Goal: Transaction & Acquisition: Purchase product/service

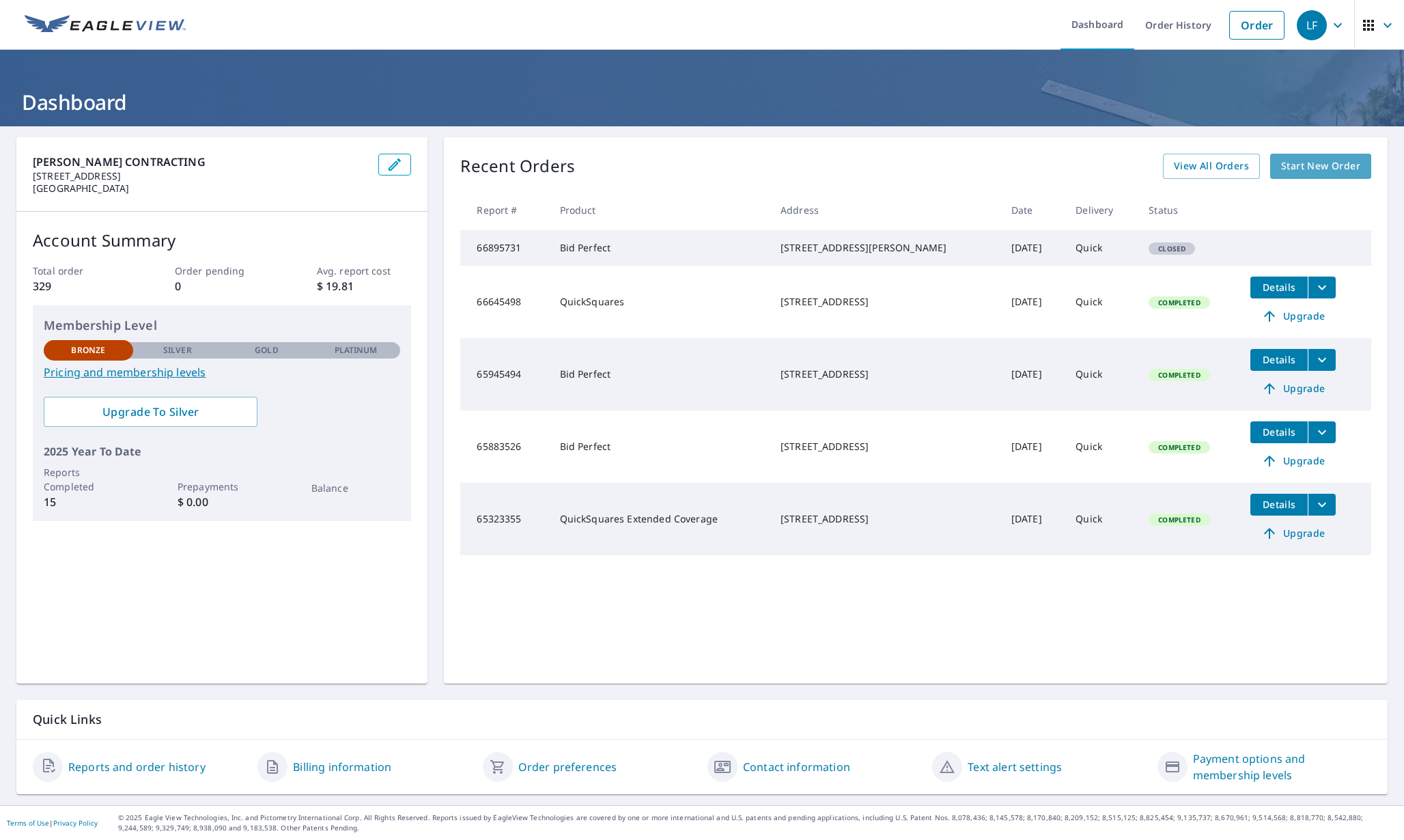
click at [1328, 170] on span "Start New Order" at bounding box center [1320, 167] width 79 height 17
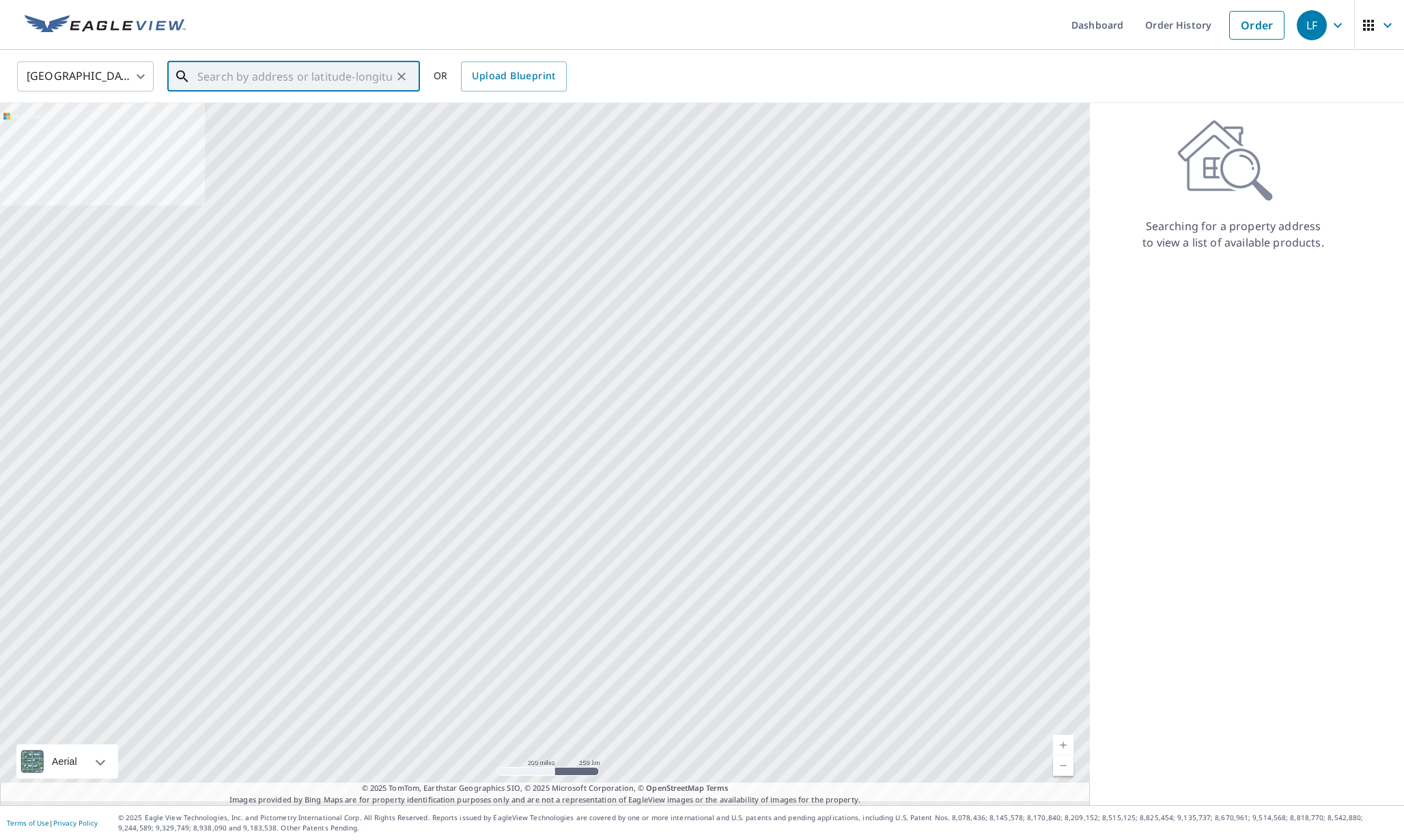
click at [306, 73] on input "text" at bounding box center [294, 76] width 194 height 38
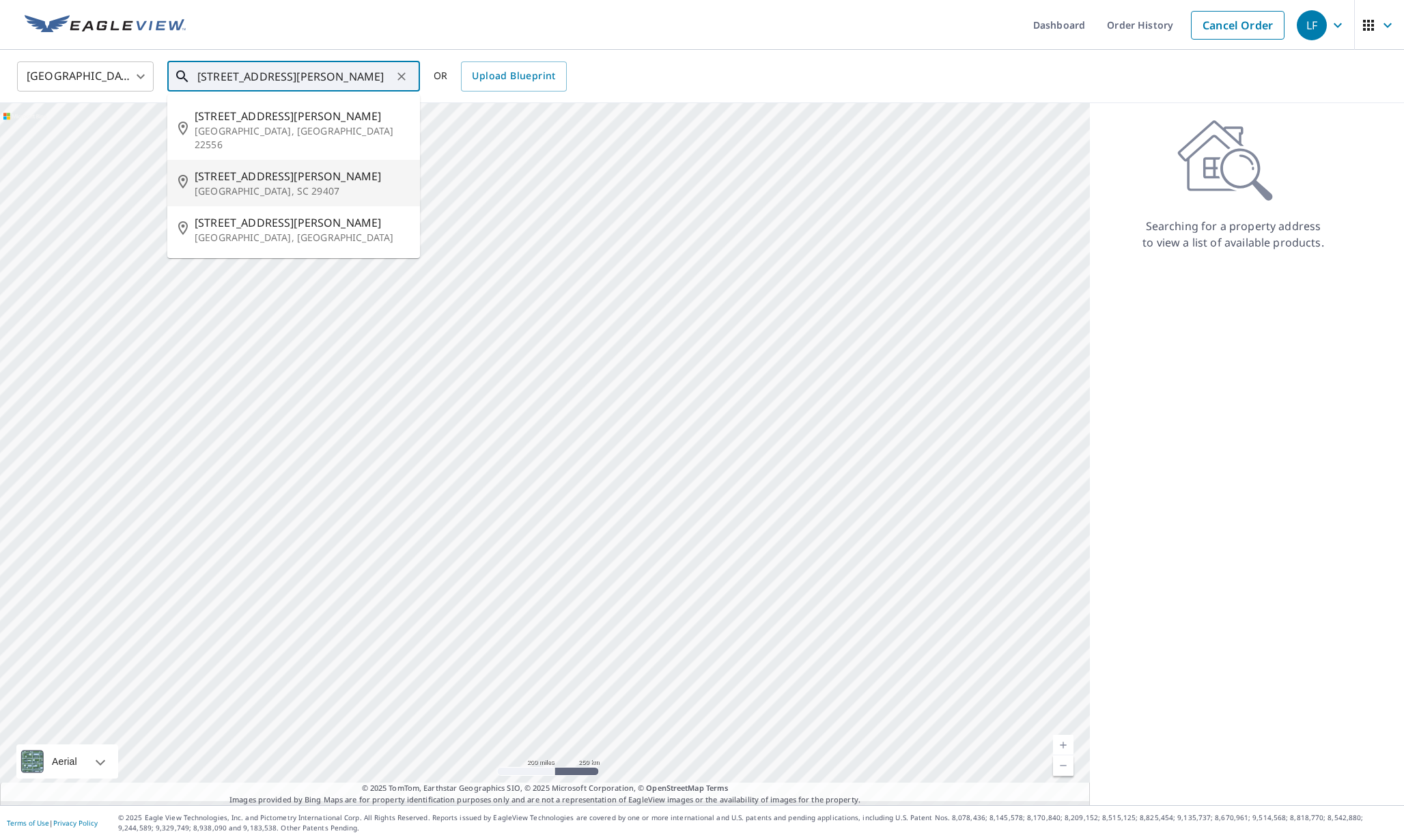
click at [261, 184] on p "[GEOGRAPHIC_DATA], SC 29407" at bounding box center [301, 191] width 214 height 14
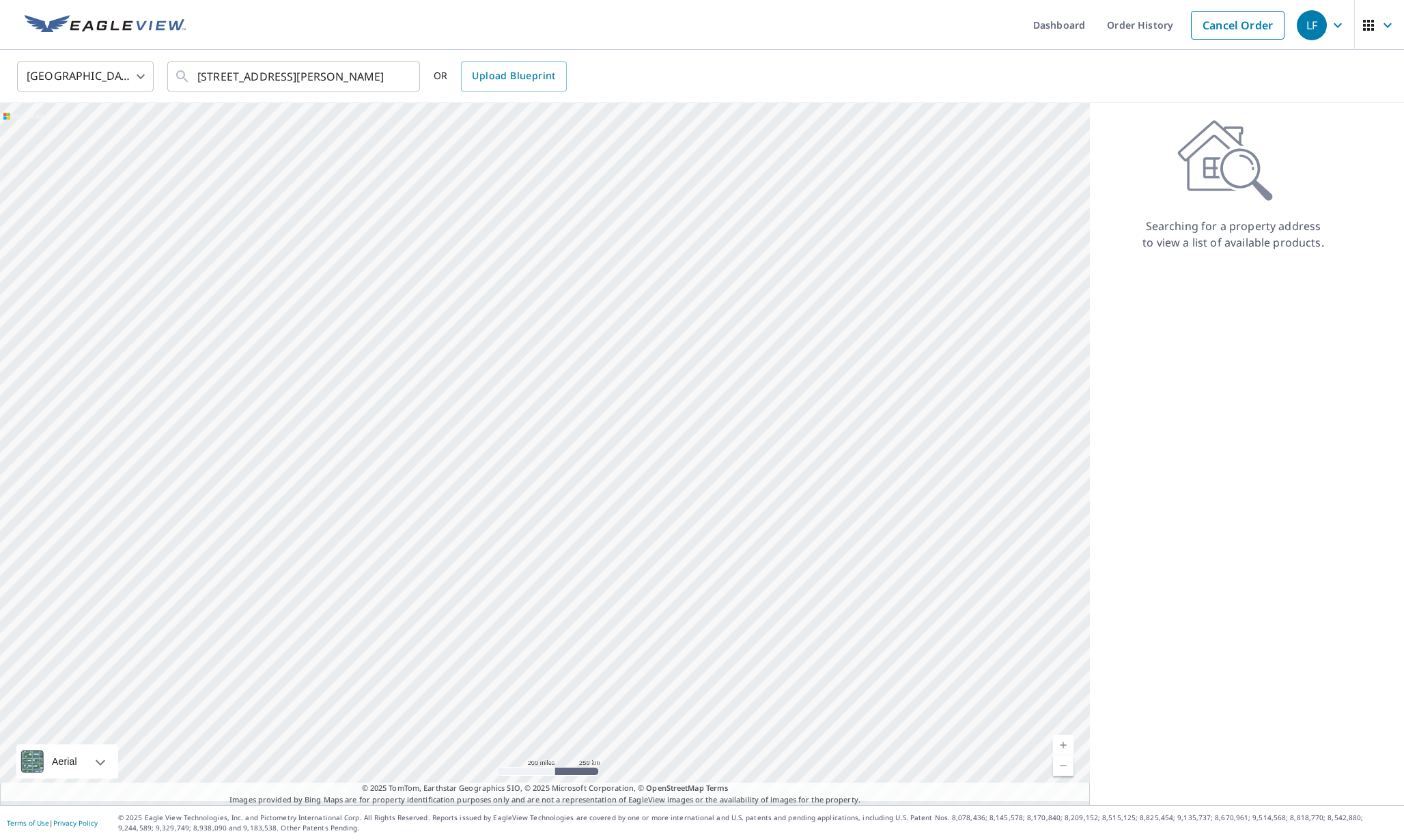
type input "[STREET_ADDRESS][PERSON_NAME][PERSON_NAME]"
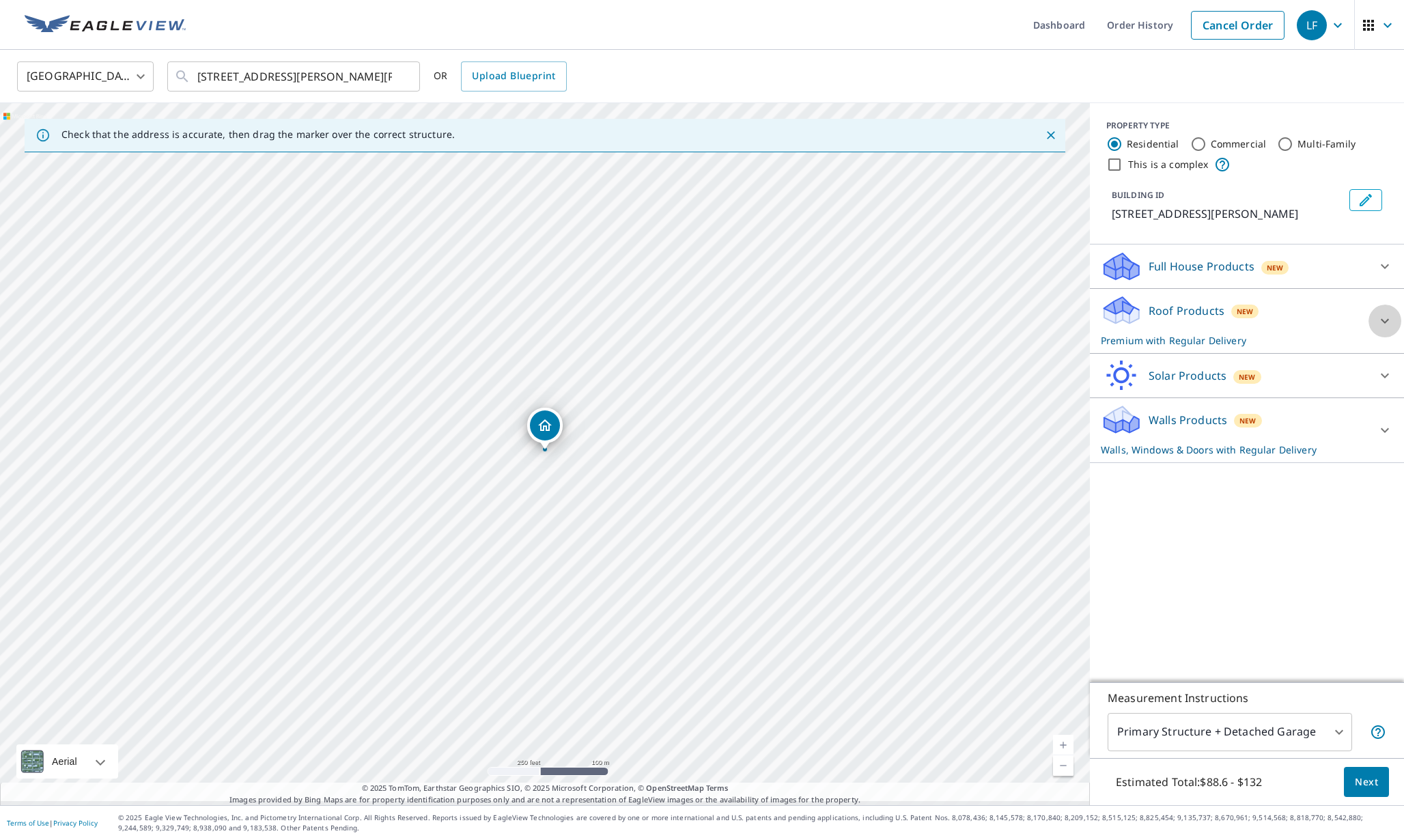
click at [1388, 322] on icon at bounding box center [1385, 321] width 17 height 17
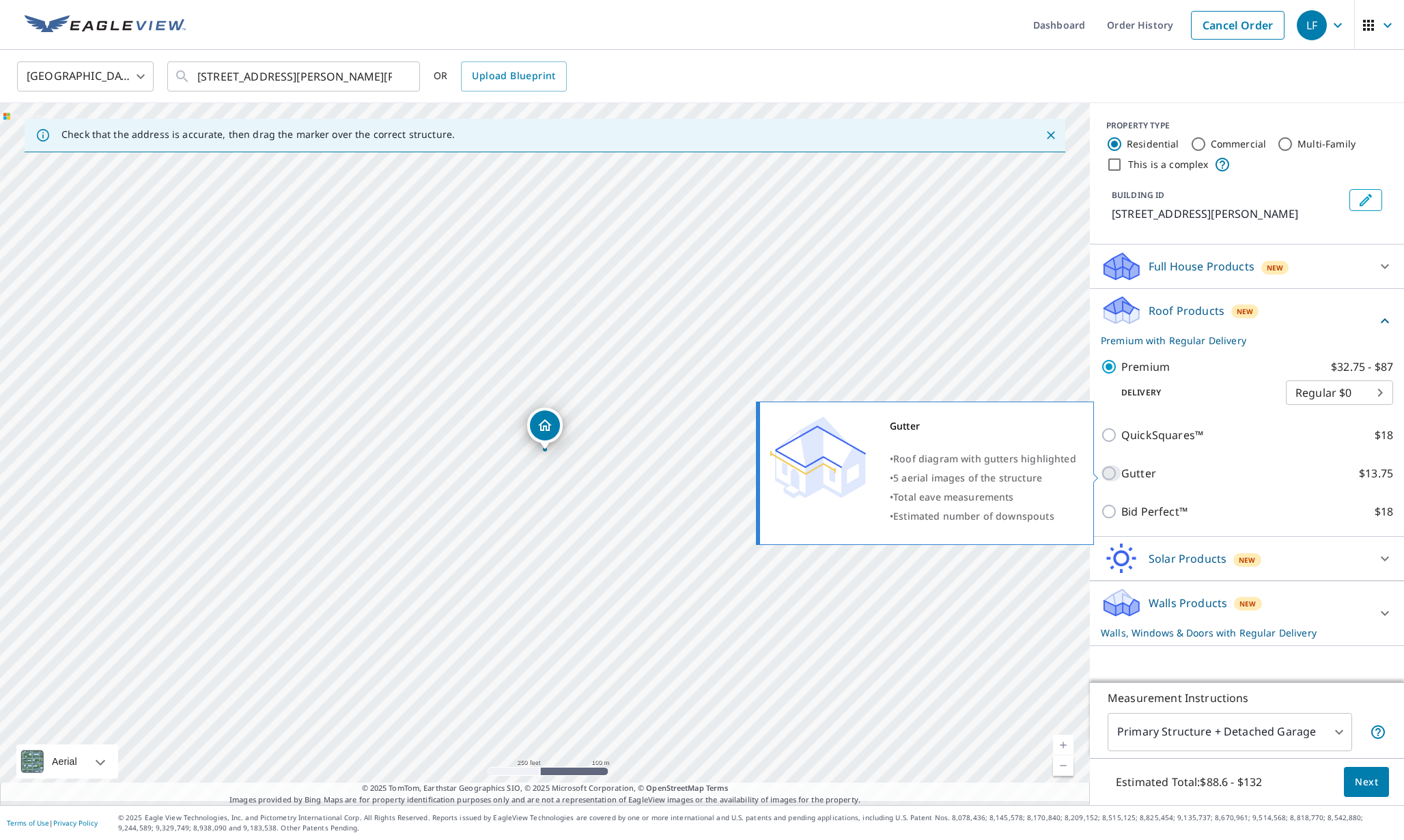
click at [1111, 476] on input "Gutter $13.75" at bounding box center [1111, 473] width 20 height 17
checkbox input "true"
checkbox input "false"
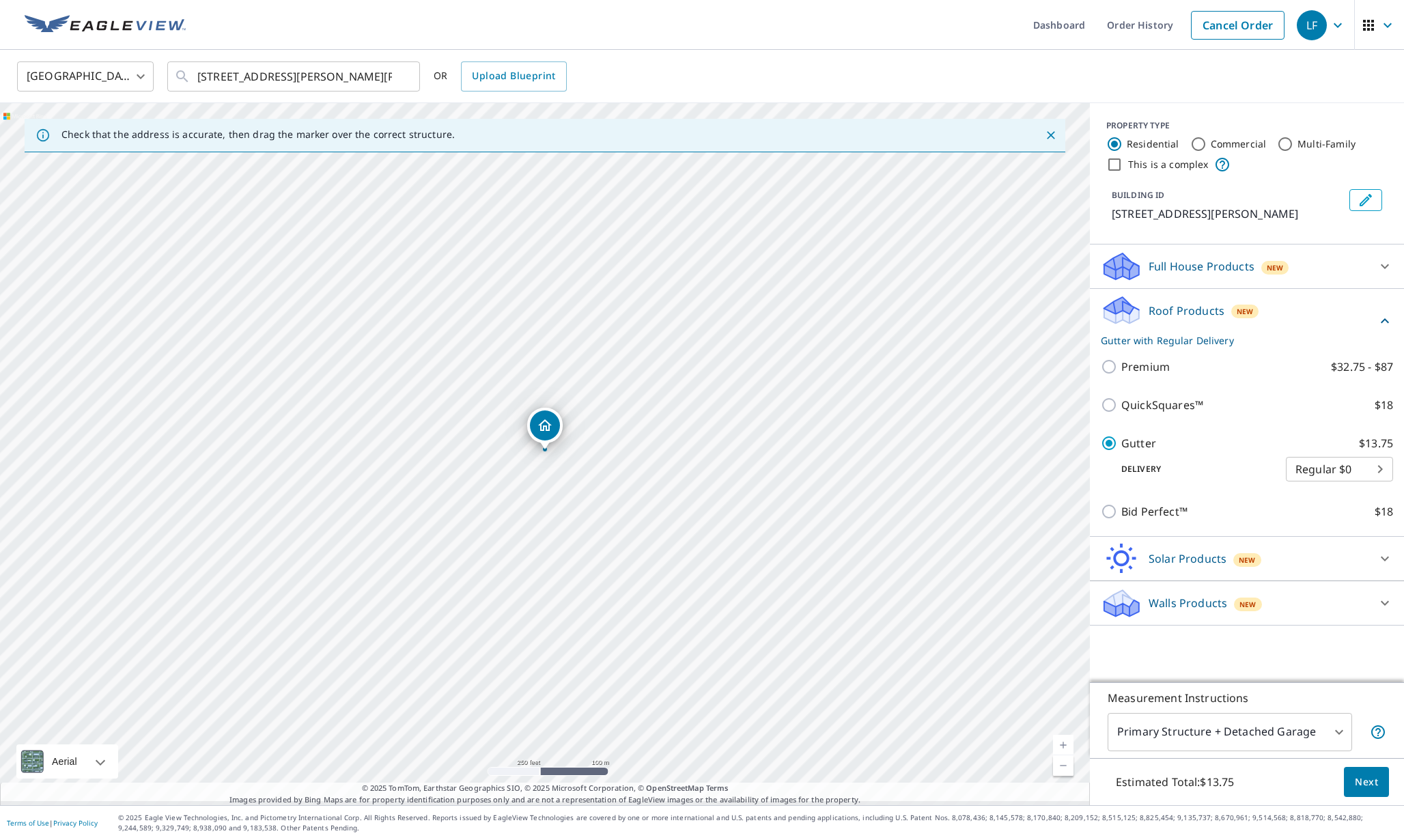
scroll to position [1, 0]
click at [1363, 777] on span "Next" at bounding box center [1366, 782] width 23 height 17
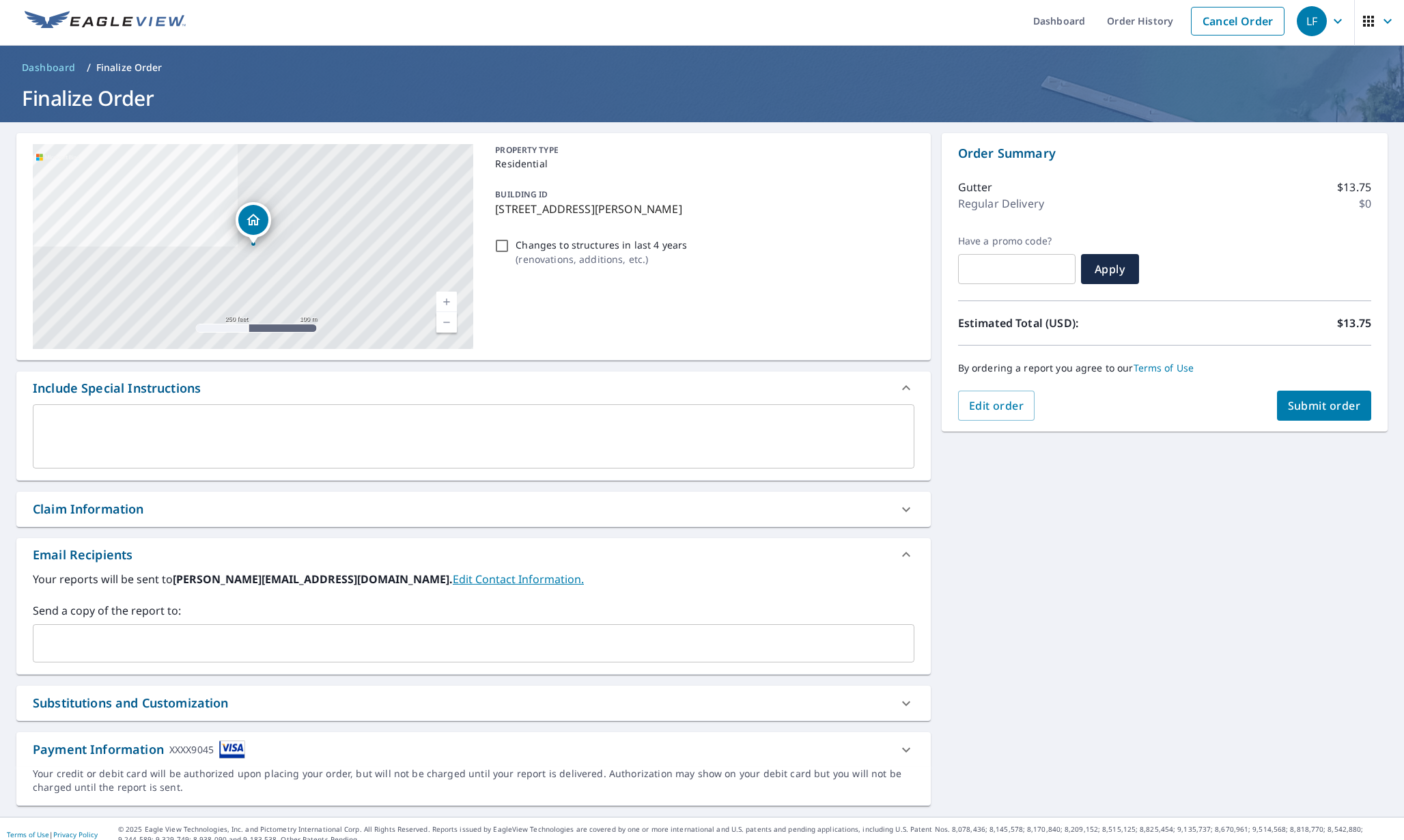
click at [1321, 409] on span "Submit order" at bounding box center [1324, 406] width 74 height 15
